Goal: Navigation & Orientation: Understand site structure

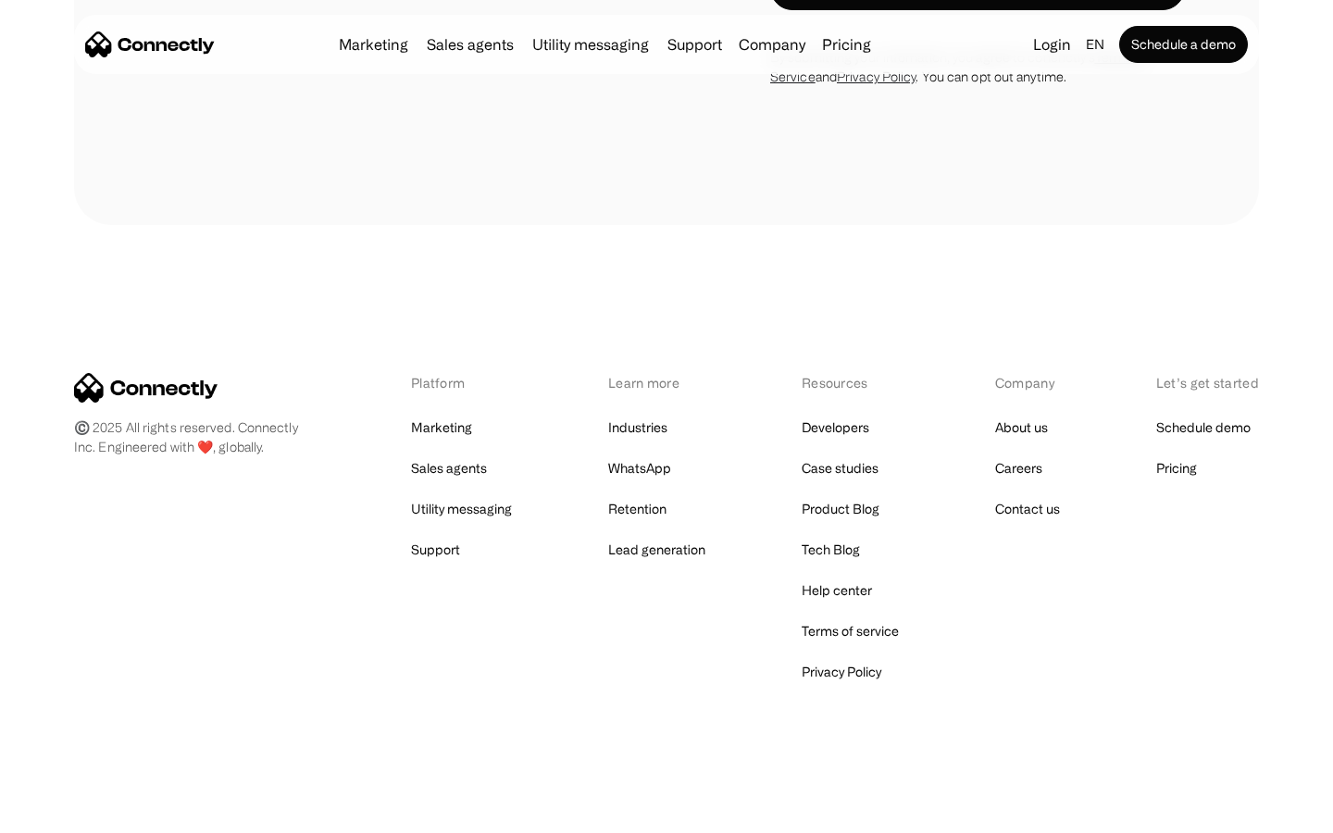
scroll to position [6231, 0]
